Goal: Information Seeking & Learning: Learn about a topic

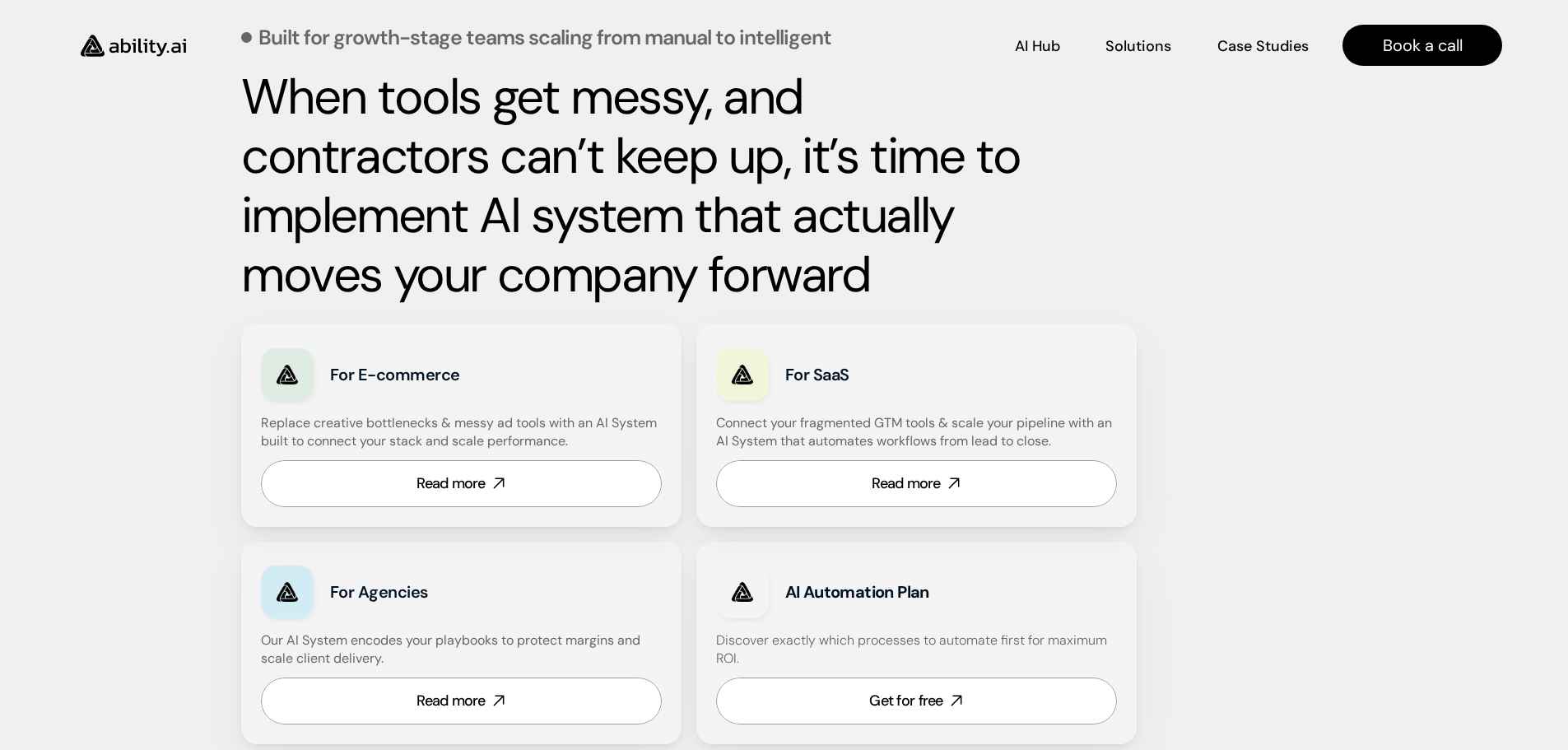
scroll to position [742, 0]
click at [1038, 43] on p "AI Hub" at bounding box center [1038, 44] width 45 height 21
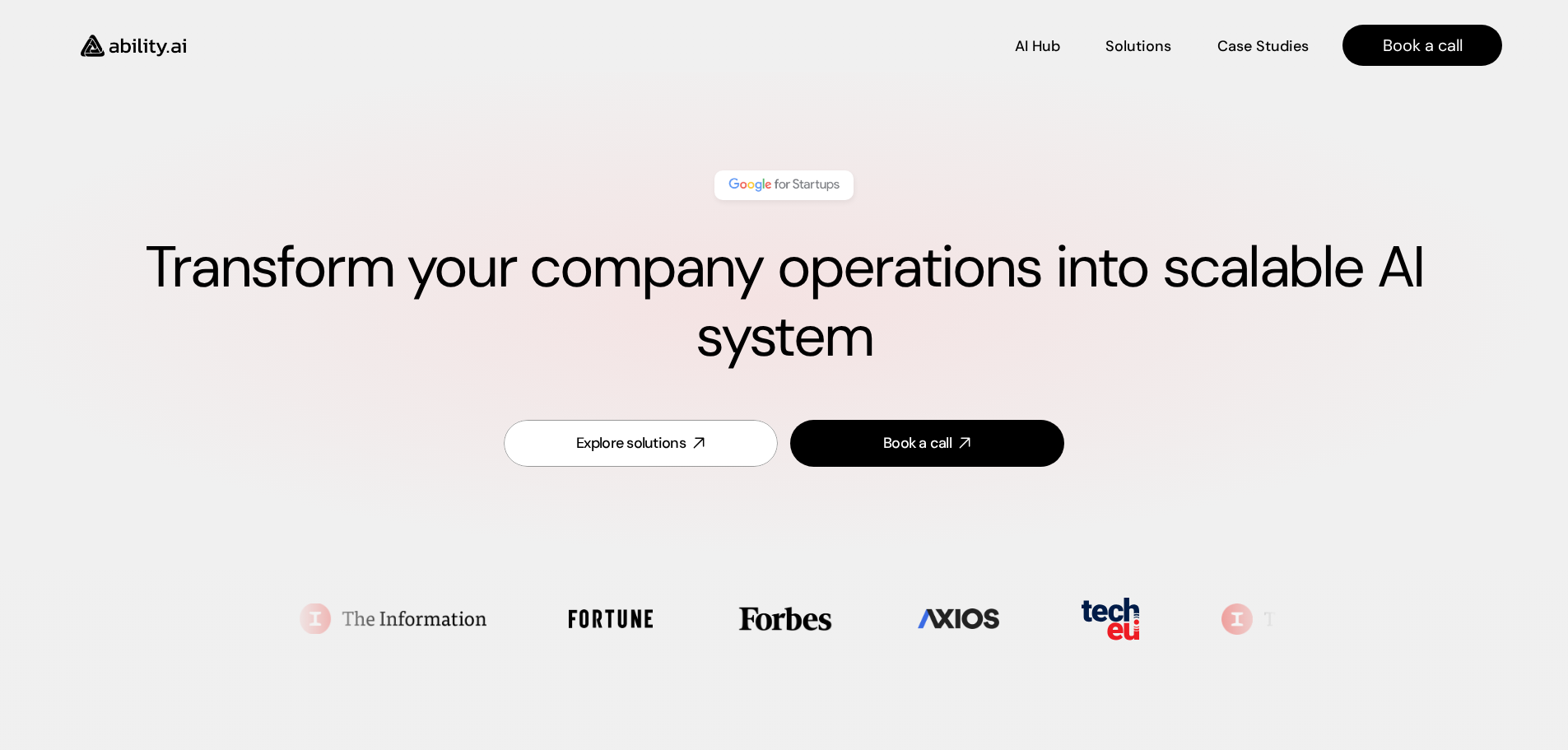
click at [1418, 177] on div "Transform your company operations into scalable AI system" at bounding box center [784, 271] width 1437 height 234
